Goal: Book appointment/travel/reservation

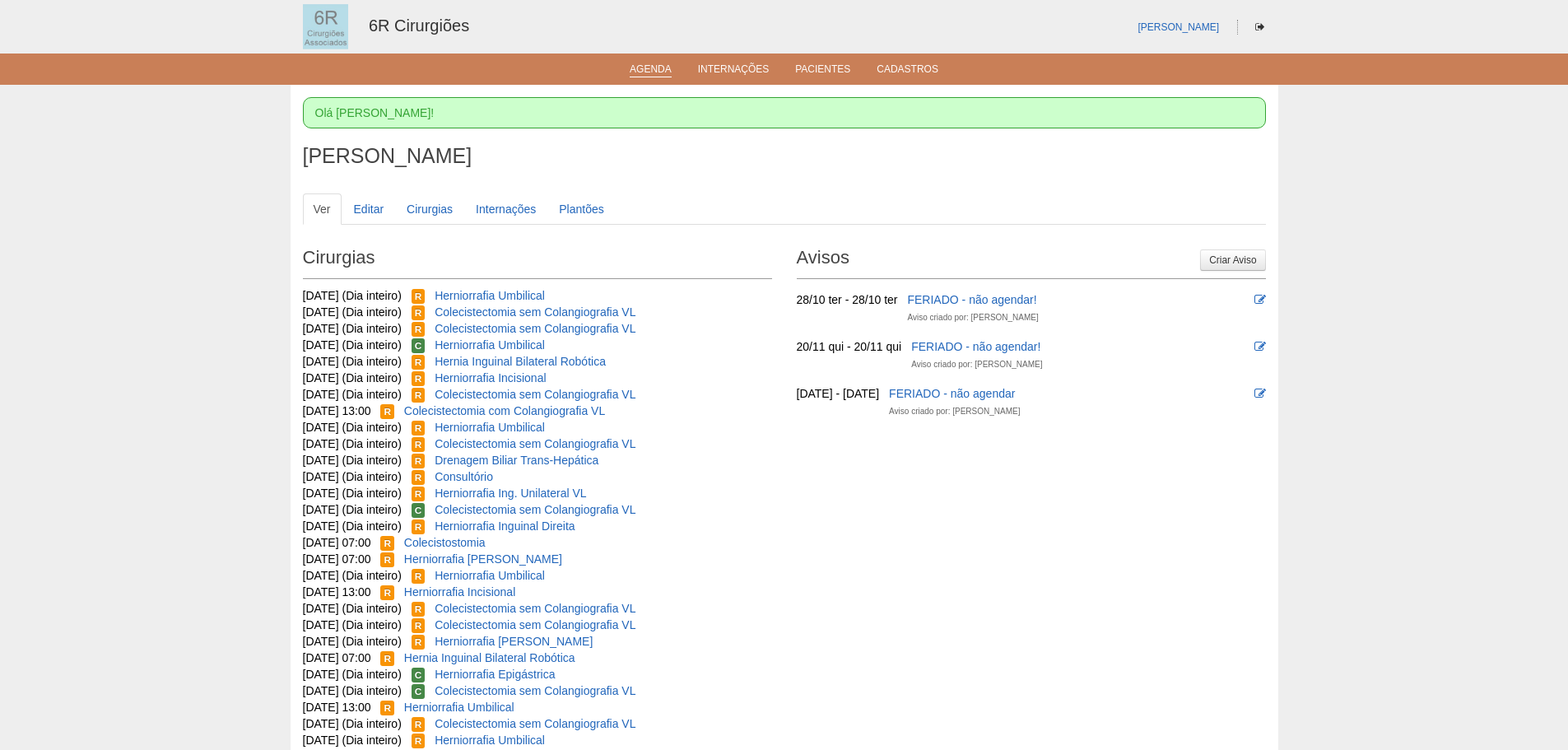
click at [665, 71] on link "Agenda" at bounding box center [651, 71] width 42 height 14
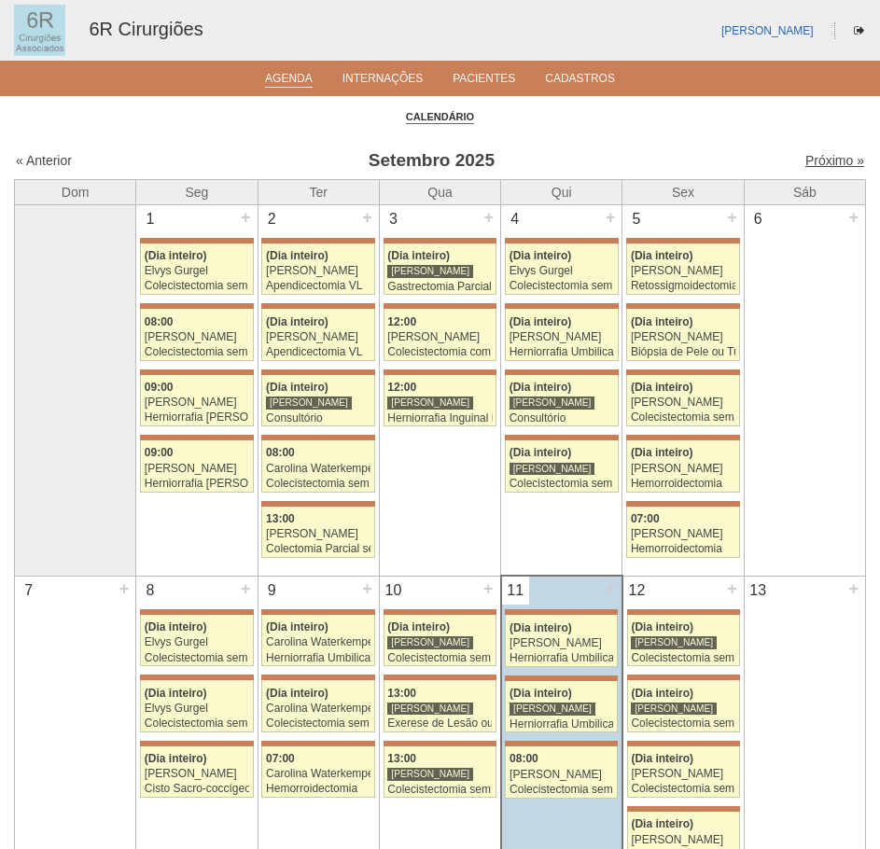
click at [813, 163] on link "Próximo »" at bounding box center [835, 160] width 59 height 15
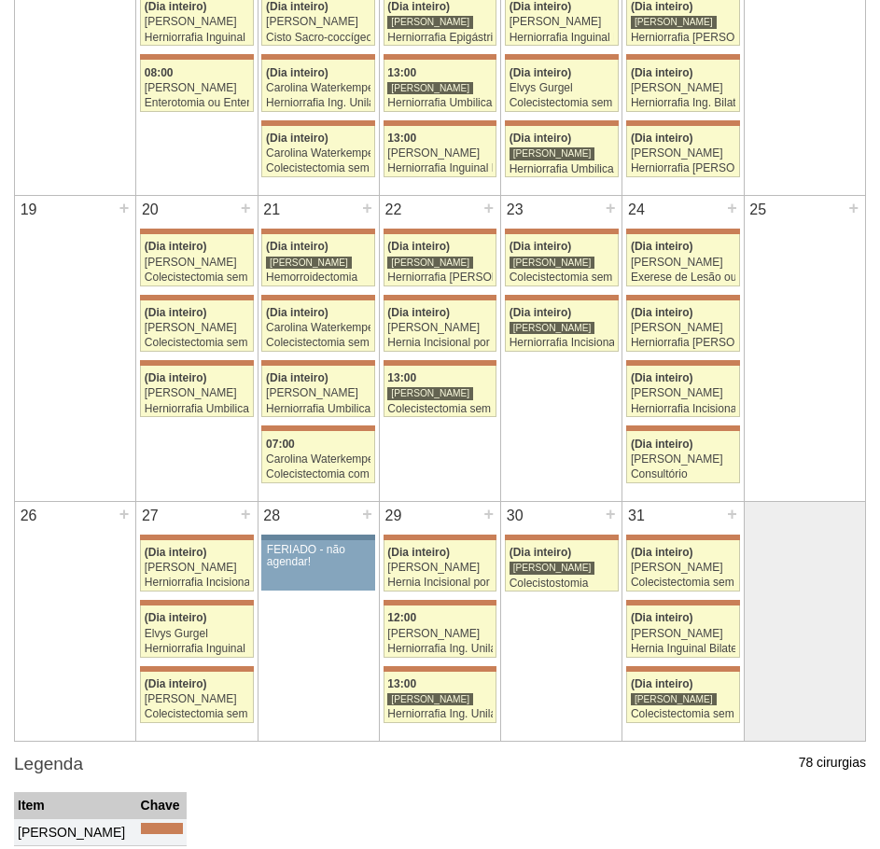
scroll to position [949, 0]
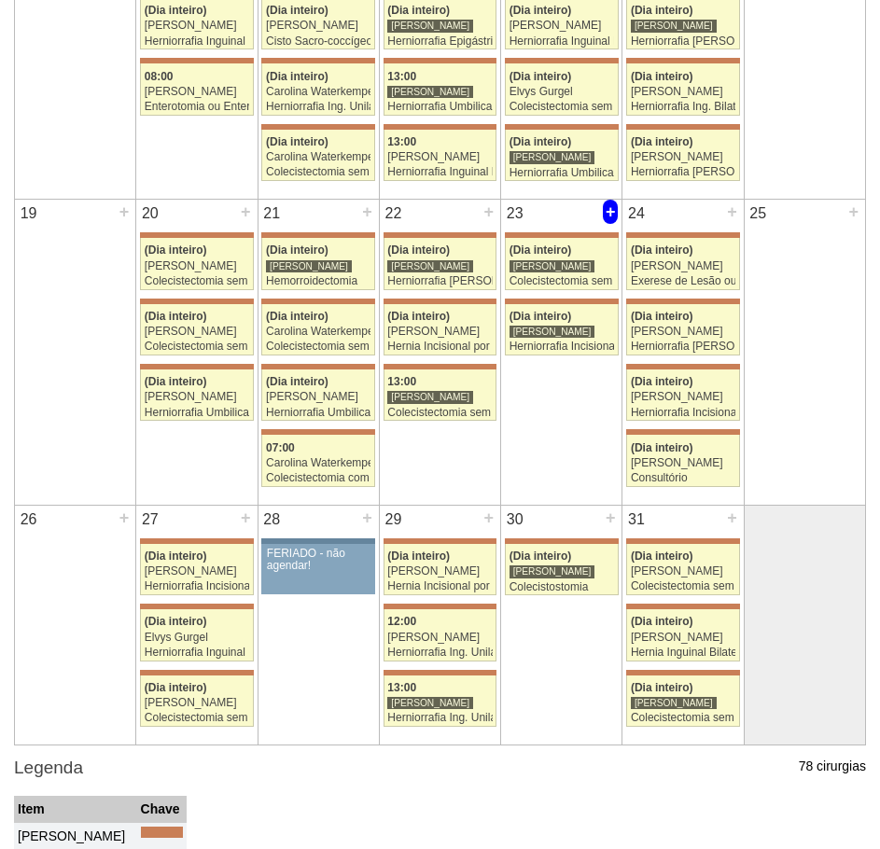
click at [609, 207] on div "+" at bounding box center [611, 212] width 16 height 24
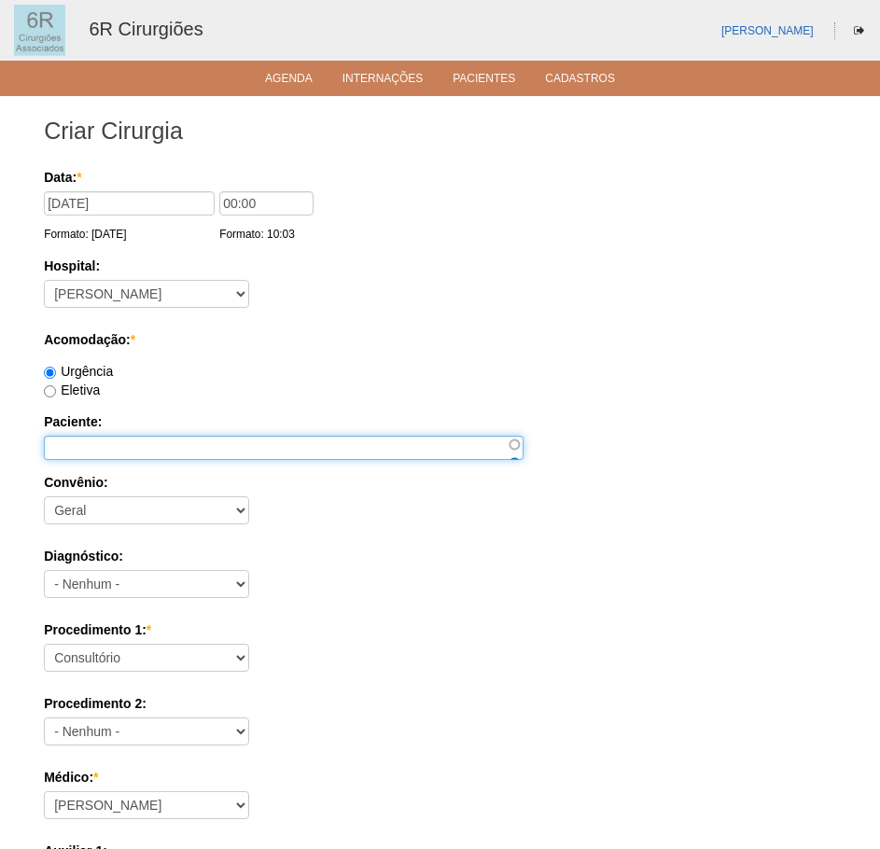
click at [102, 449] on input "Paciente:" at bounding box center [284, 448] width 480 height 24
type input "[PERSON_NAME]"
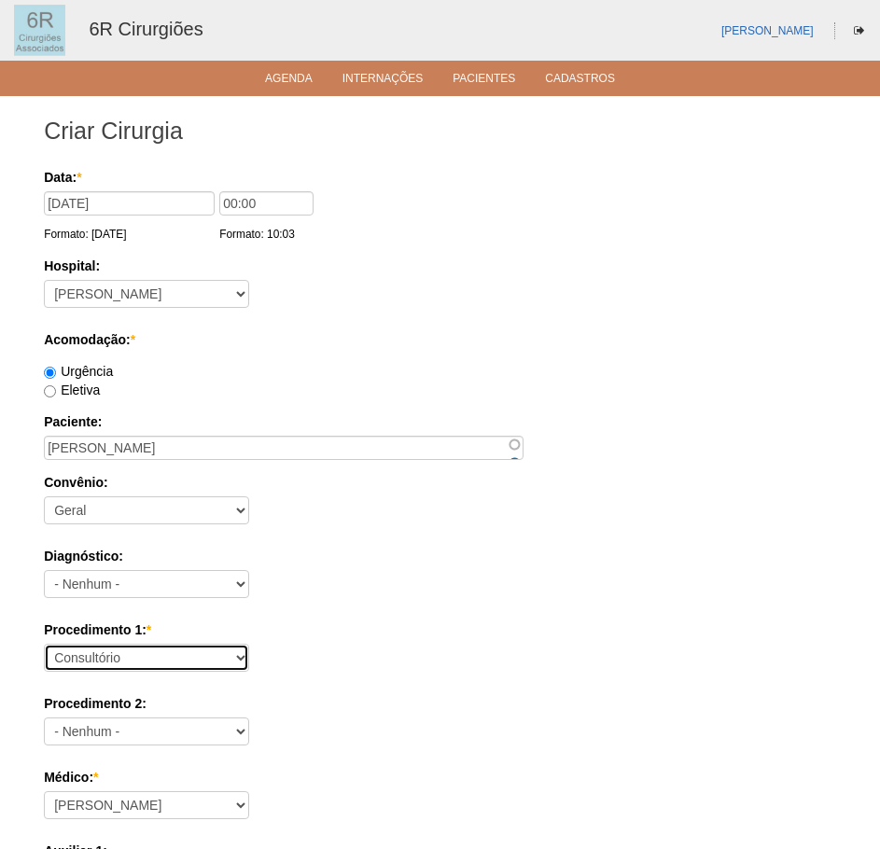
click at [153, 656] on select "Consultório Abscesso Hepático - Drenagem Abscesso perianal Amputação Abdômino P…" at bounding box center [146, 658] width 205 height 28
select select "66621"
click at [44, 644] on select "Consultório Abscesso Hepático - Drenagem Abscesso perianal Amputação Abdômino P…" at bounding box center [146, 658] width 205 height 28
click at [377, 609] on div "Data: * 23/10/2025 Formato: 11/09/2025 00:00 Formato: 10:03 Hospital: - Nenhum …" at bounding box center [440, 803] width 793 height 1271
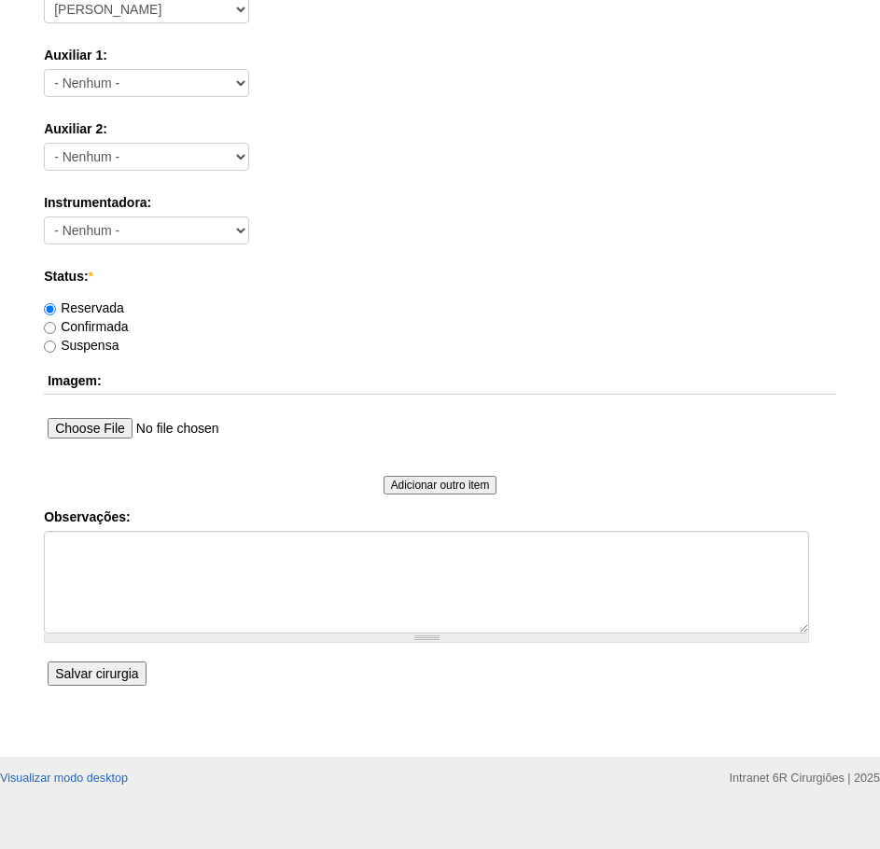
scroll to position [817, 0]
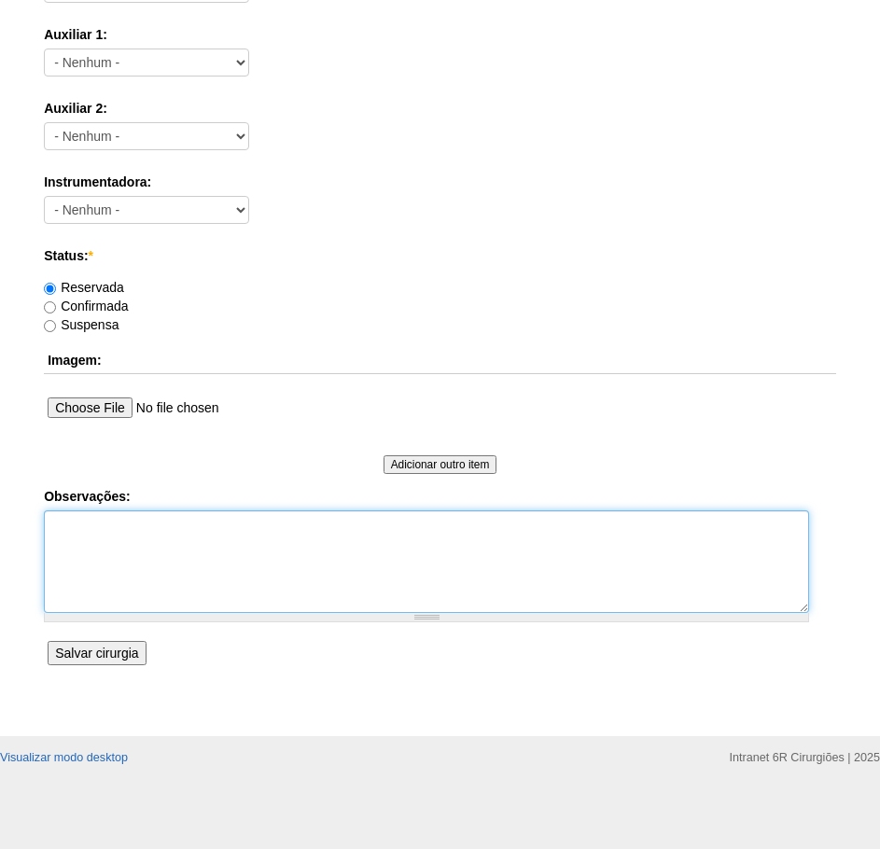
click at [215, 583] on textarea "Observações:" at bounding box center [426, 562] width 765 height 103
click at [211, 526] on textarea "COLECISTECTOMIA - DRA IARA." at bounding box center [426, 562] width 765 height 103
type textarea "COLECISTECTOMIA - DRA. IARA."
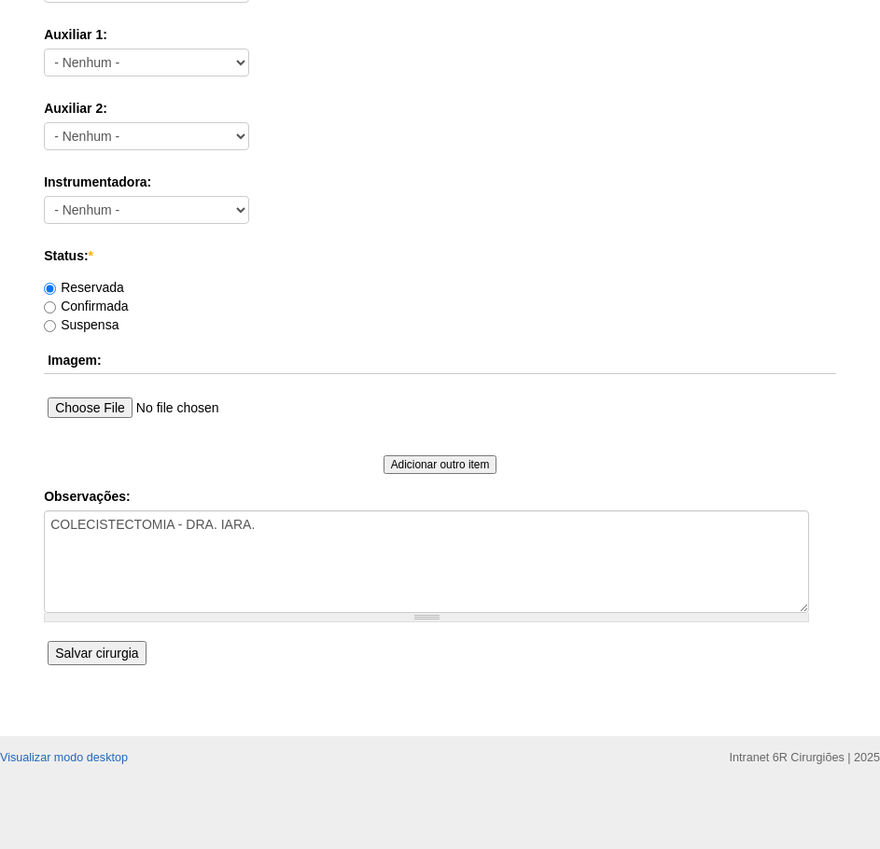
click at [124, 650] on input "Salvar cirurgia" at bounding box center [97, 653] width 98 height 24
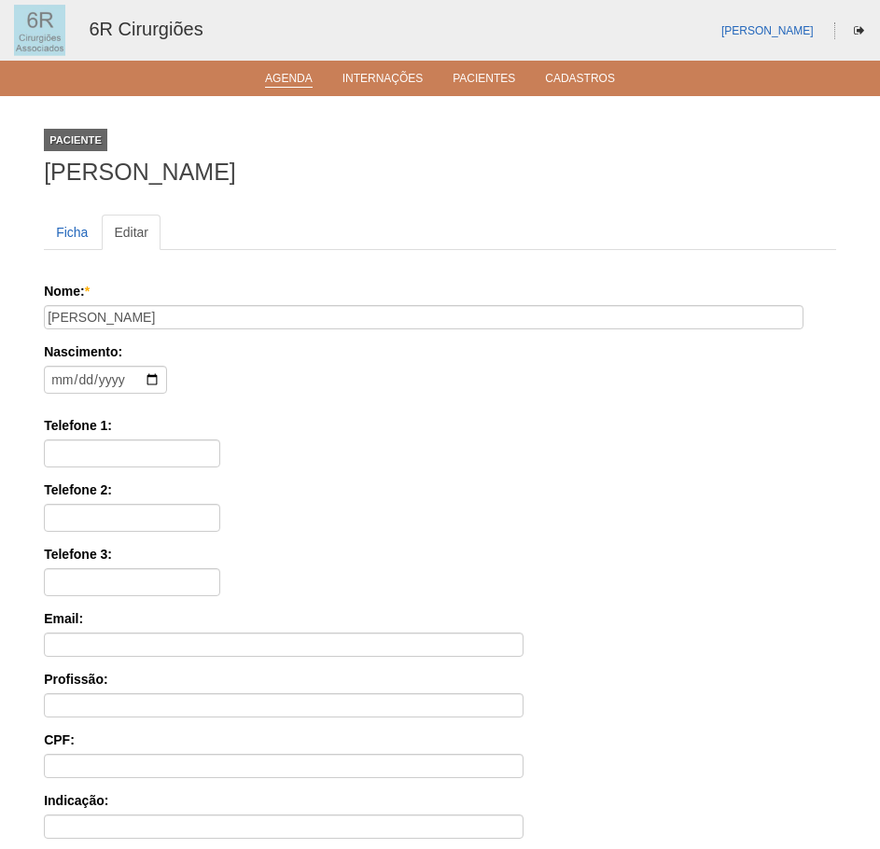
click at [296, 79] on link "Agenda" at bounding box center [289, 80] width 48 height 16
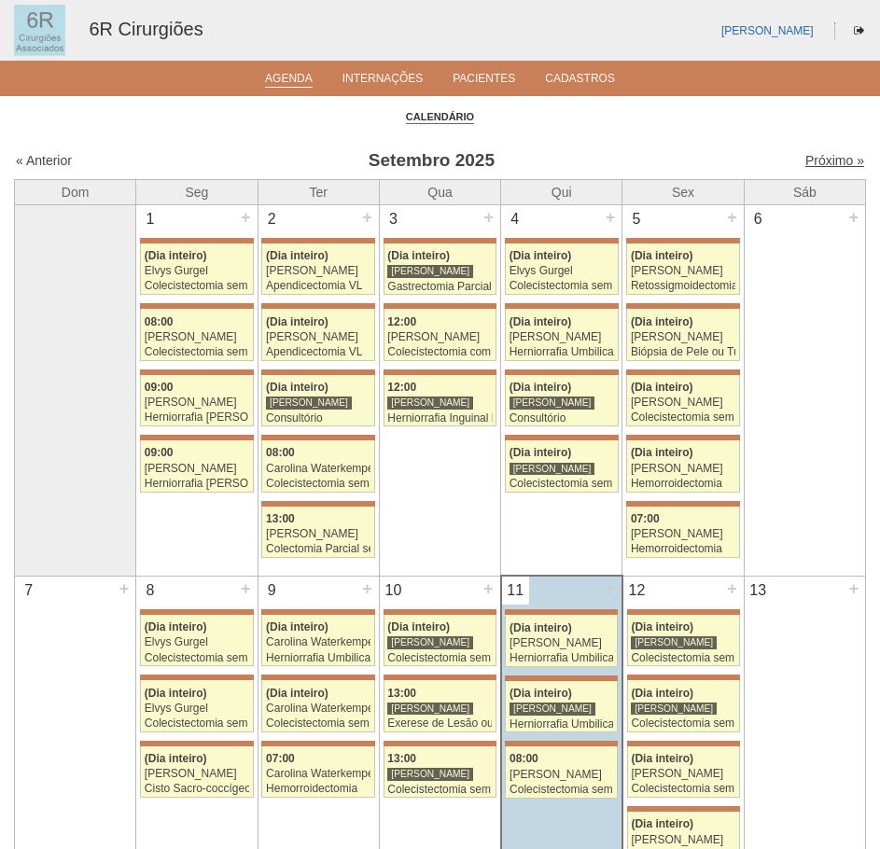
click at [842, 160] on link "Próximo »" at bounding box center [835, 160] width 59 height 15
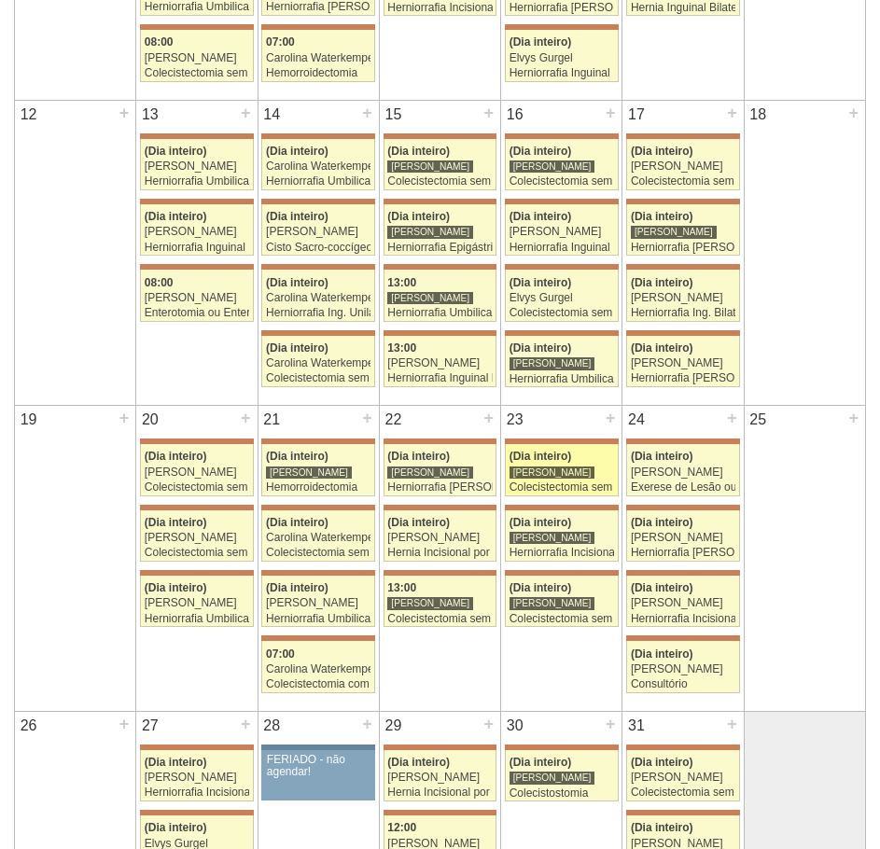
scroll to position [747, 0]
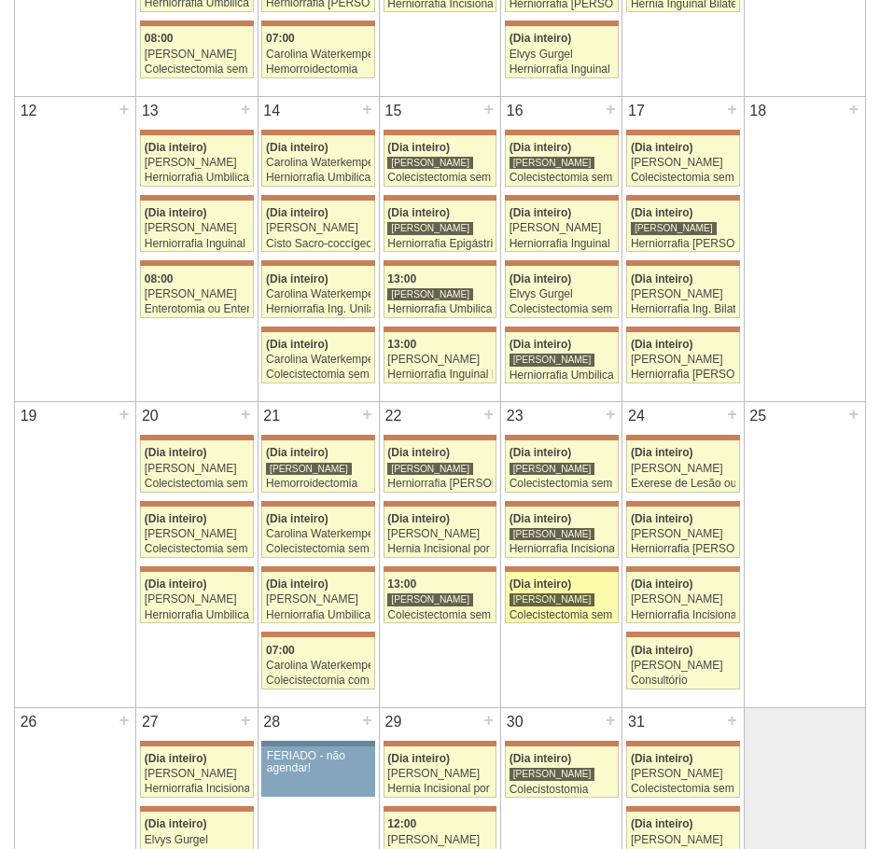
click at [566, 599] on div "[PERSON_NAME]" at bounding box center [553, 600] width 86 height 14
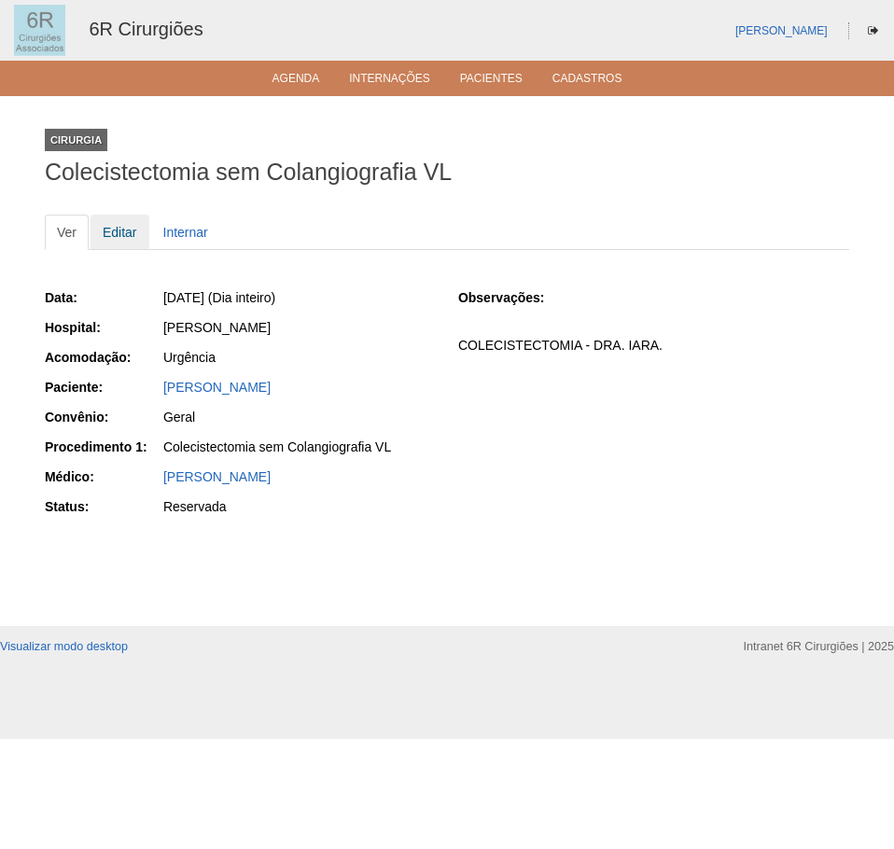
click at [123, 234] on link "Editar" at bounding box center [120, 232] width 59 height 35
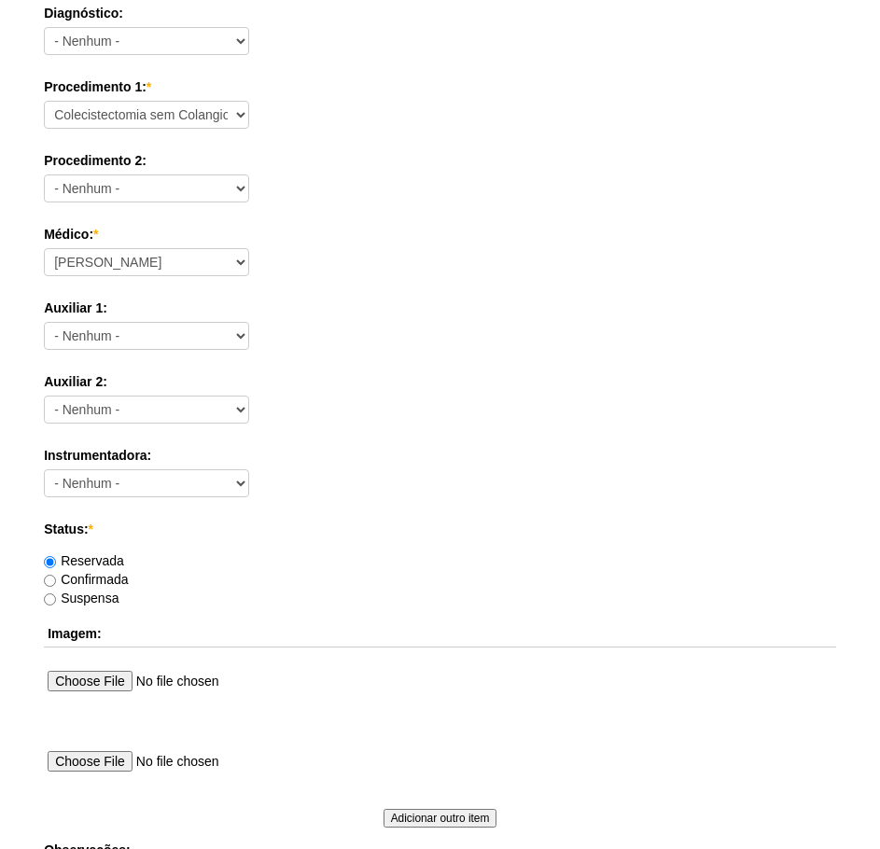
scroll to position [467, 0]
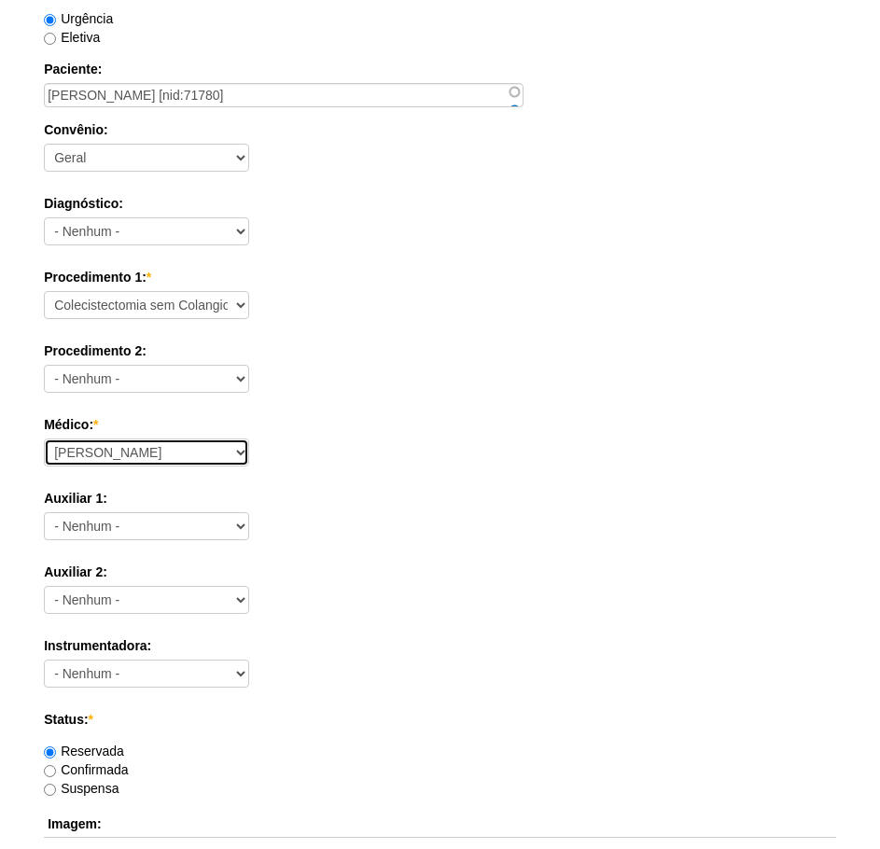
click at [160, 461] on select "Aline Zanon Bariatricas Bruno Bulisani Bruno Oliveira Carolina Waterkemper Elvy…" at bounding box center [146, 453] width 205 height 28
select select "72"
click at [44, 439] on select "Aline Zanon Bariatricas Bruno Bulisani Bruno Oliveira Carolina Waterkemper Elvy…" at bounding box center [146, 453] width 205 height 28
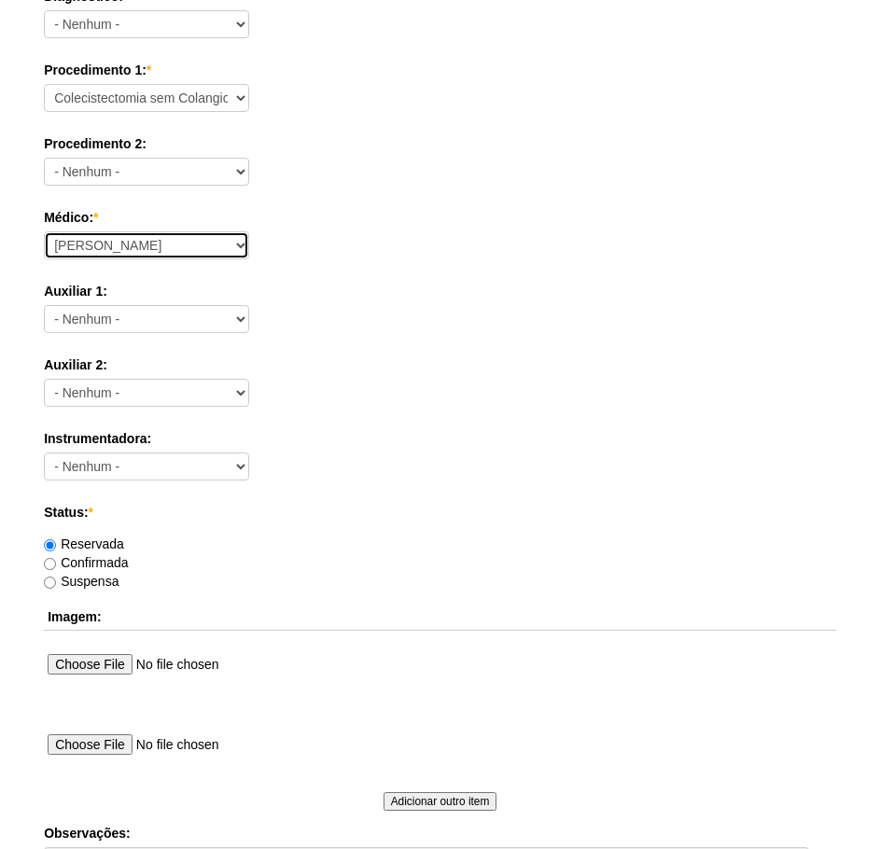
scroll to position [933, 0]
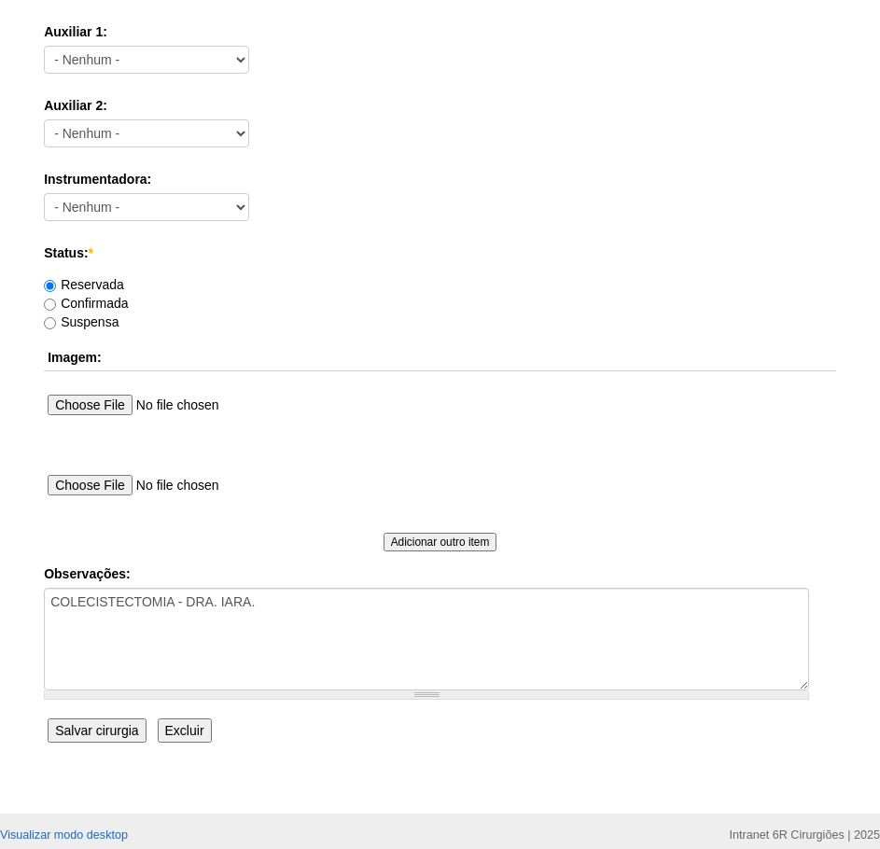
click at [86, 733] on input "Salvar cirurgia" at bounding box center [97, 731] width 98 height 24
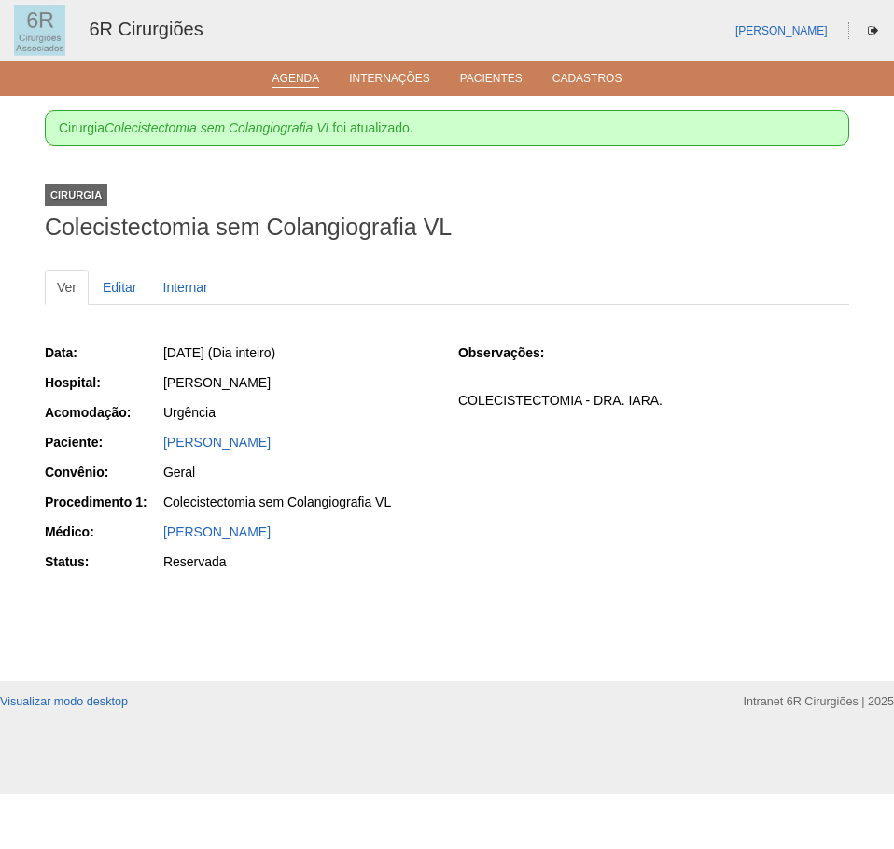
click at [306, 85] on link "Agenda" at bounding box center [297, 80] width 48 height 16
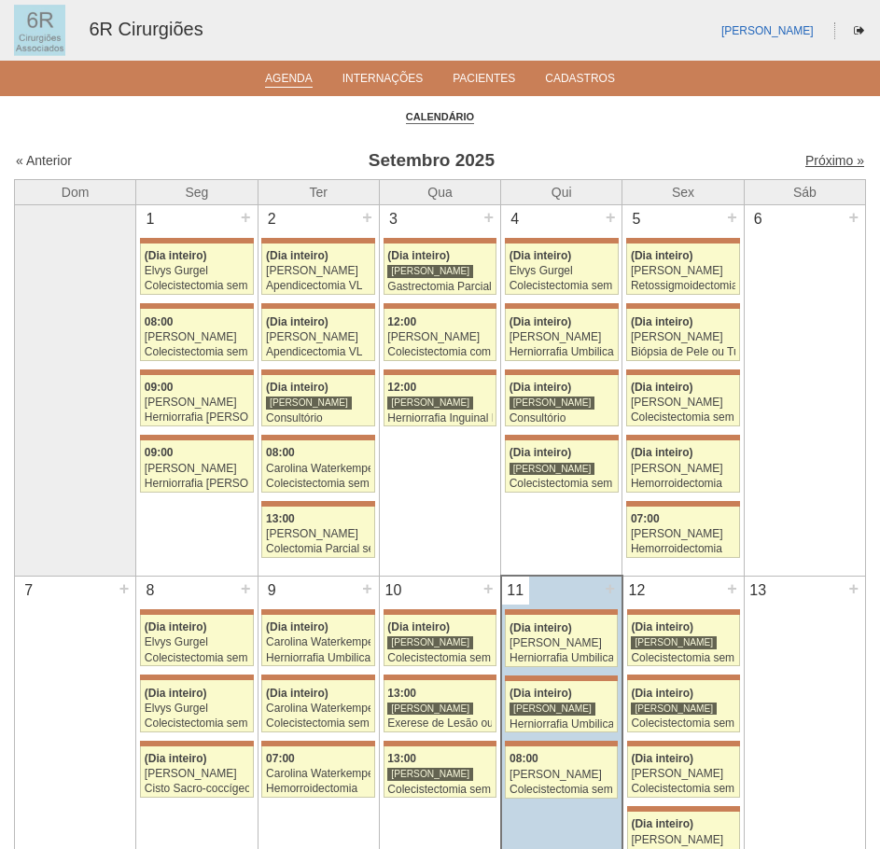
click at [807, 163] on link "Próximo »" at bounding box center [835, 160] width 59 height 15
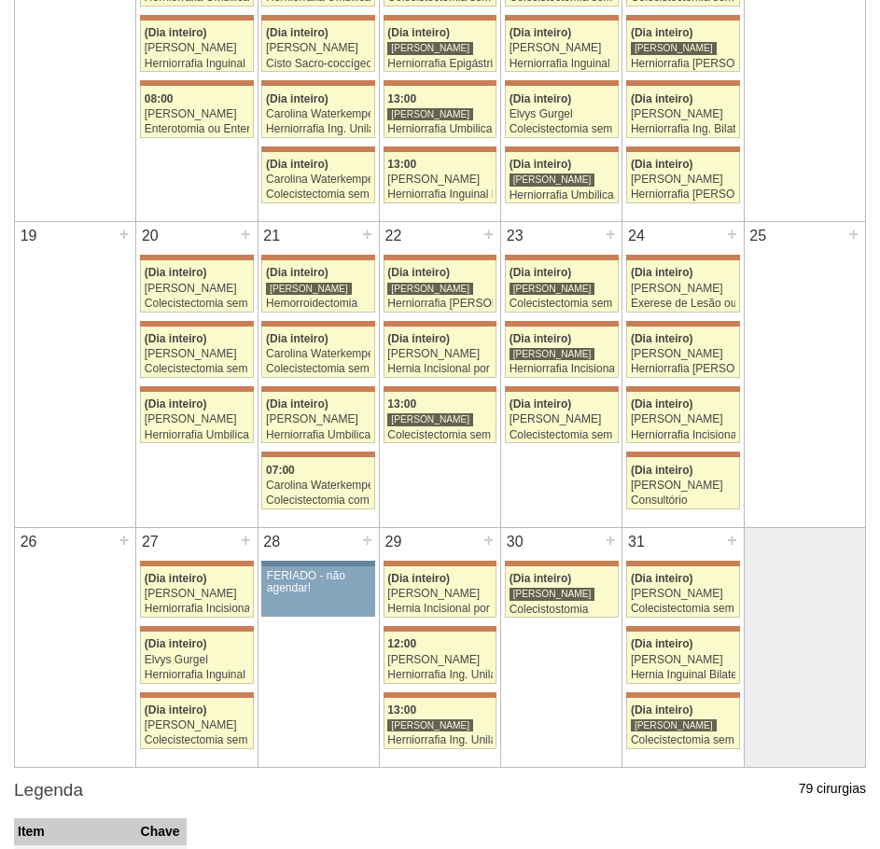
scroll to position [933, 0]
